Goal: Navigation & Orientation: Go to known website

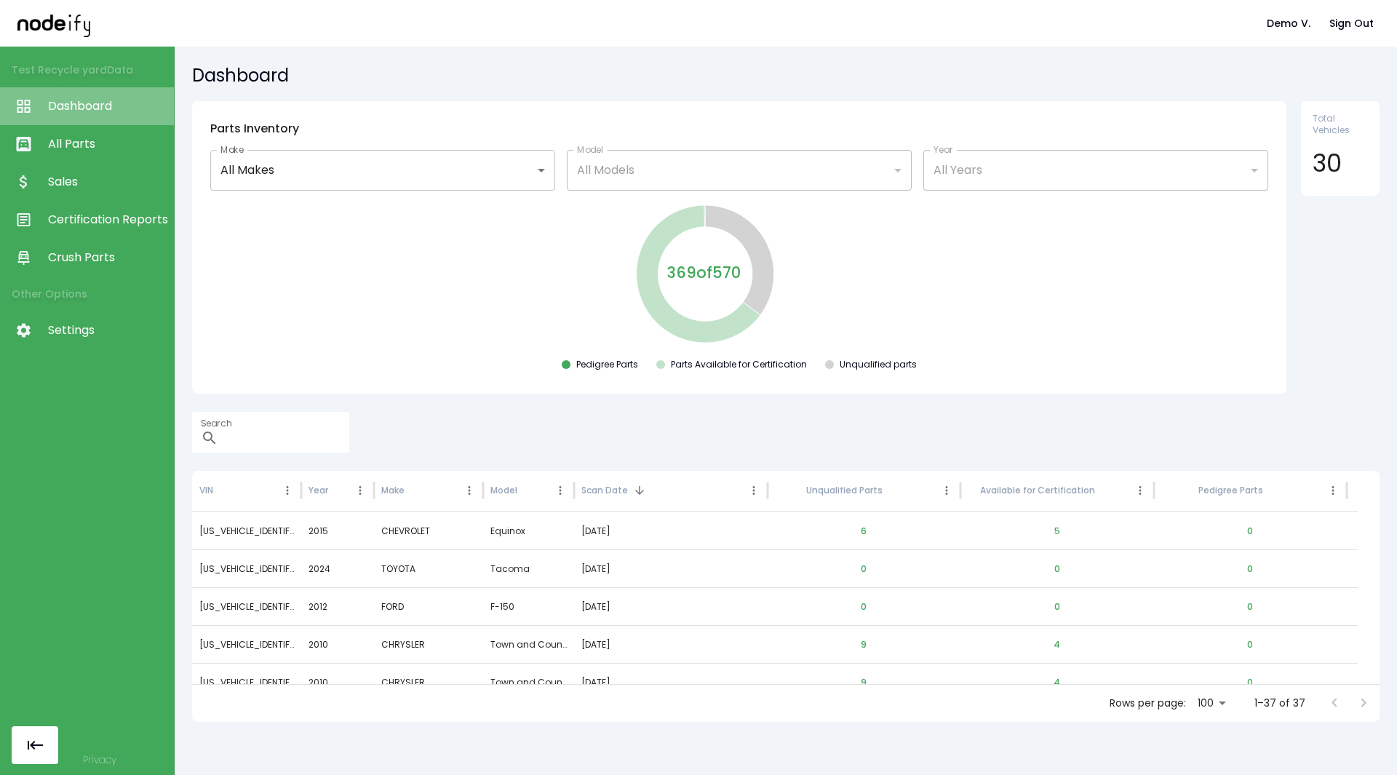
click at [59, 96] on link "Dashboard" at bounding box center [87, 106] width 174 height 38
